Goal: Navigation & Orientation: Find specific page/section

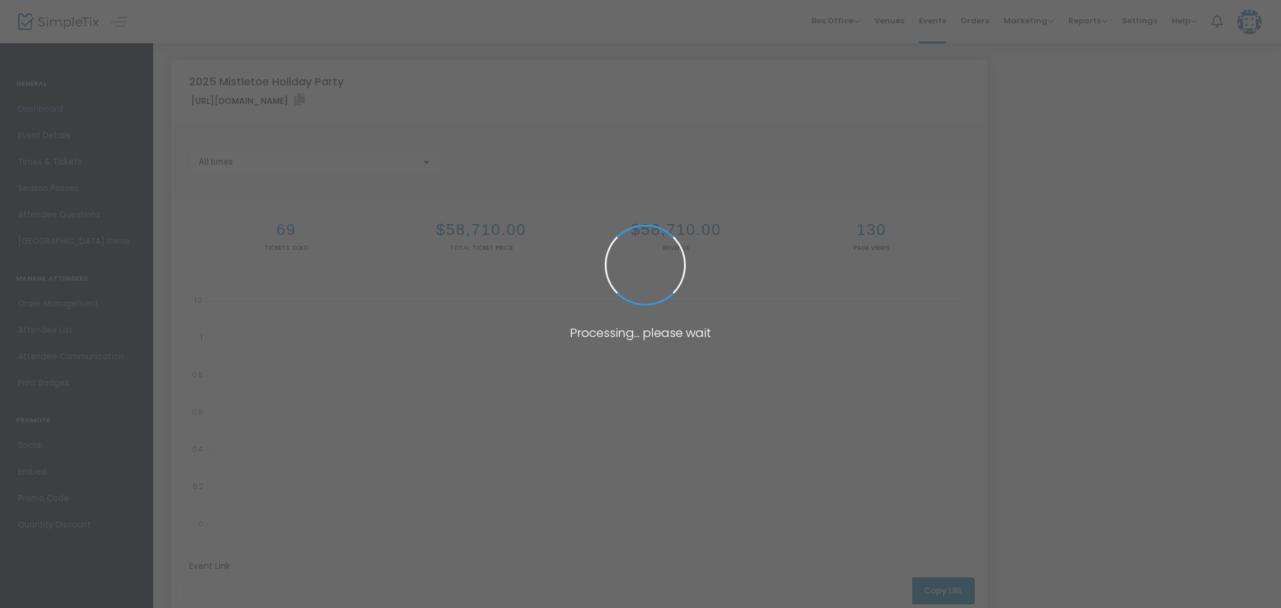
type input "https://www.simpletix.com/e/2025-mistletoe-holiday-party-tickets-220743"
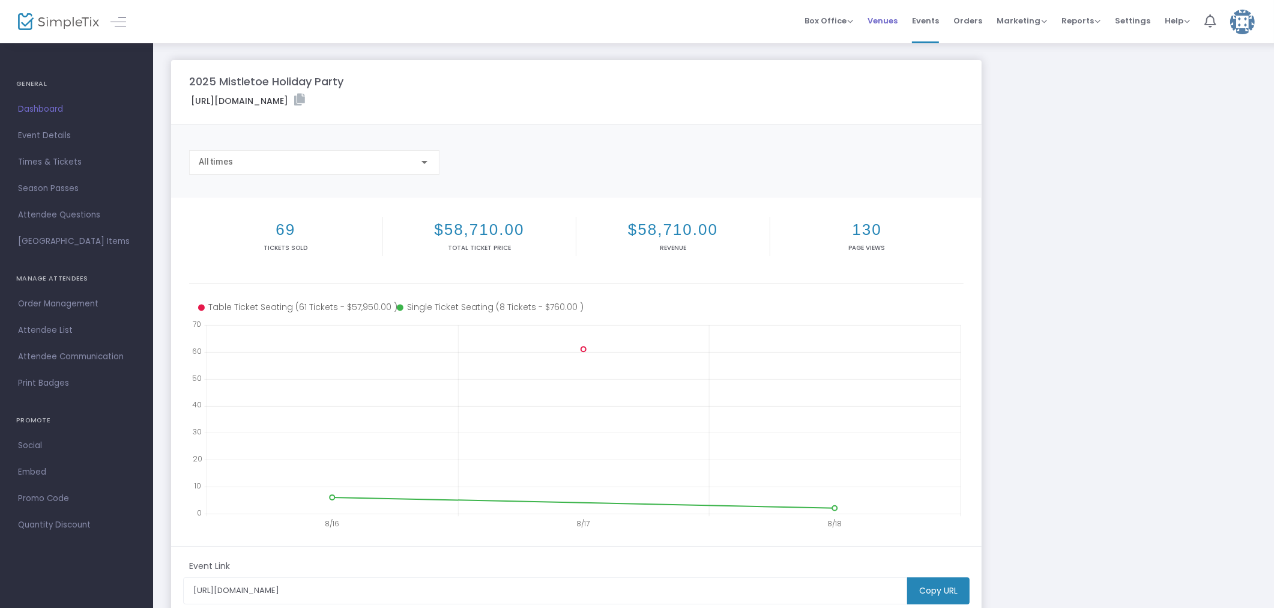
click at [879, 20] on span "Venues" at bounding box center [883, 20] width 30 height 31
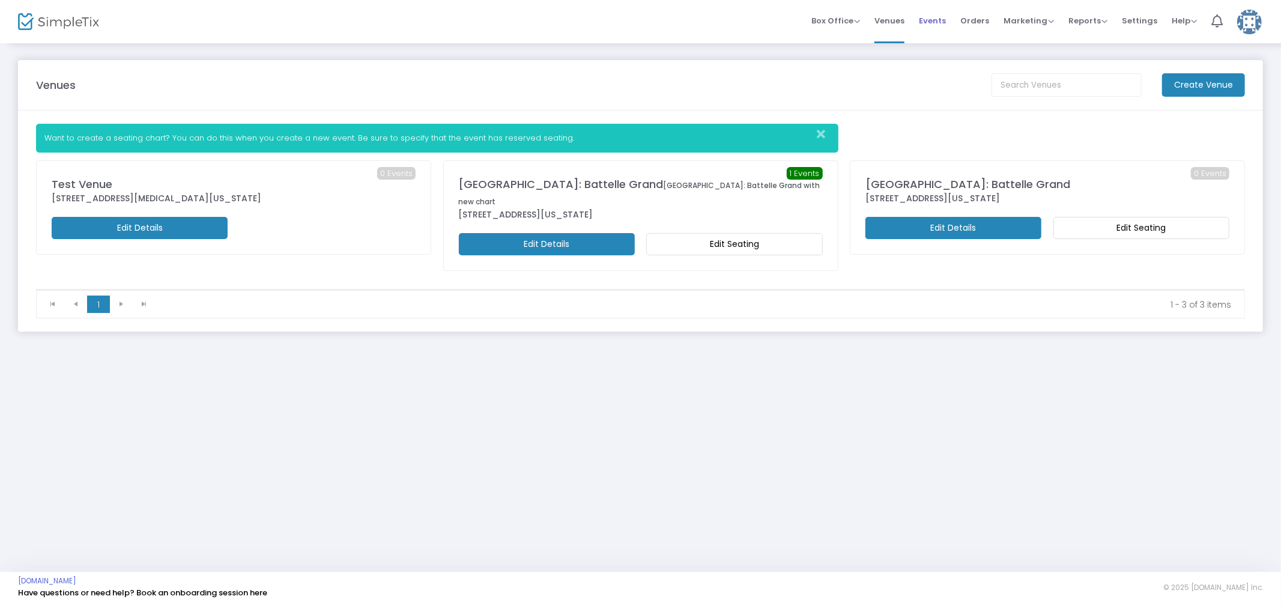
click at [943, 20] on span "Events" at bounding box center [932, 20] width 27 height 31
